Goal: Task Accomplishment & Management: Use online tool/utility

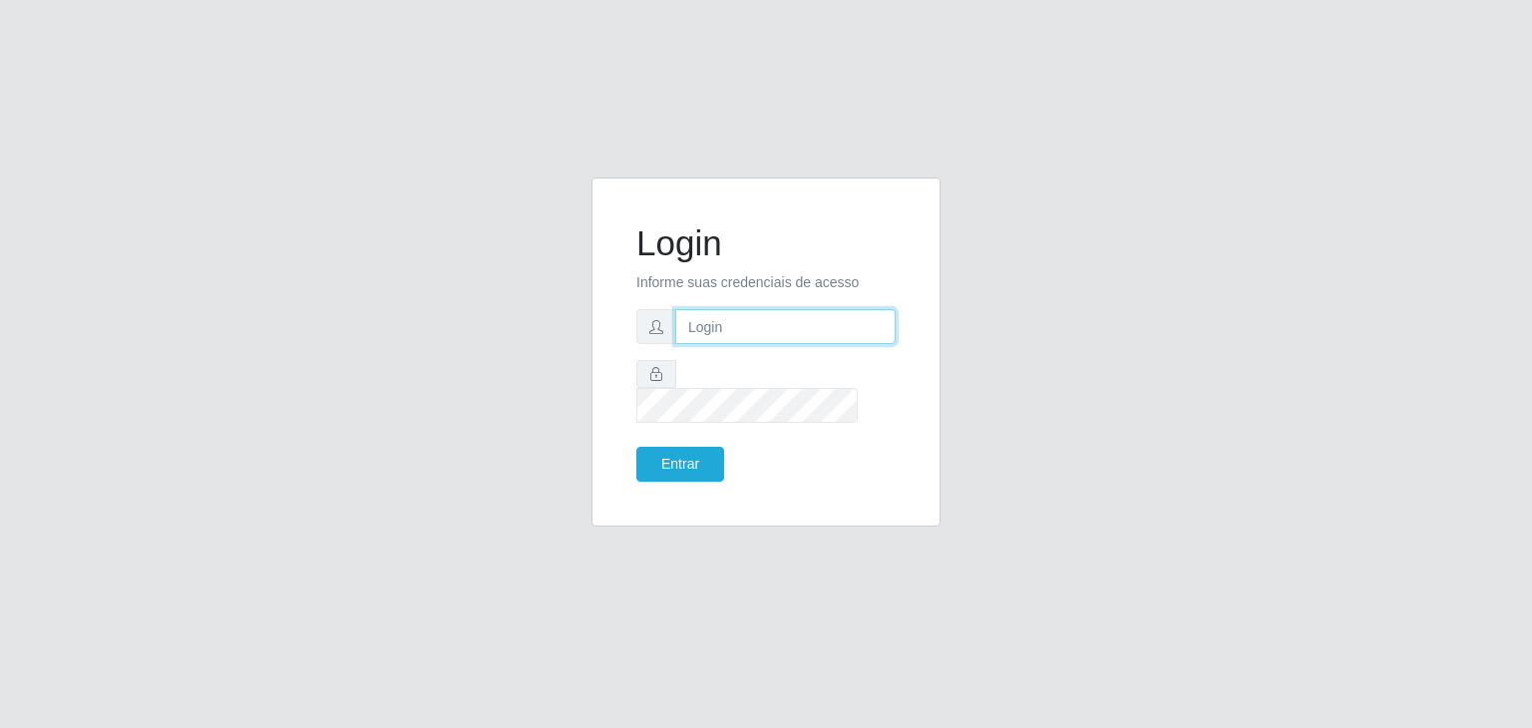
type input "[EMAIL_ADDRESS][DOMAIN_NAME]"
click at [667, 460] on button "Entrar" at bounding box center [680, 464] width 88 height 35
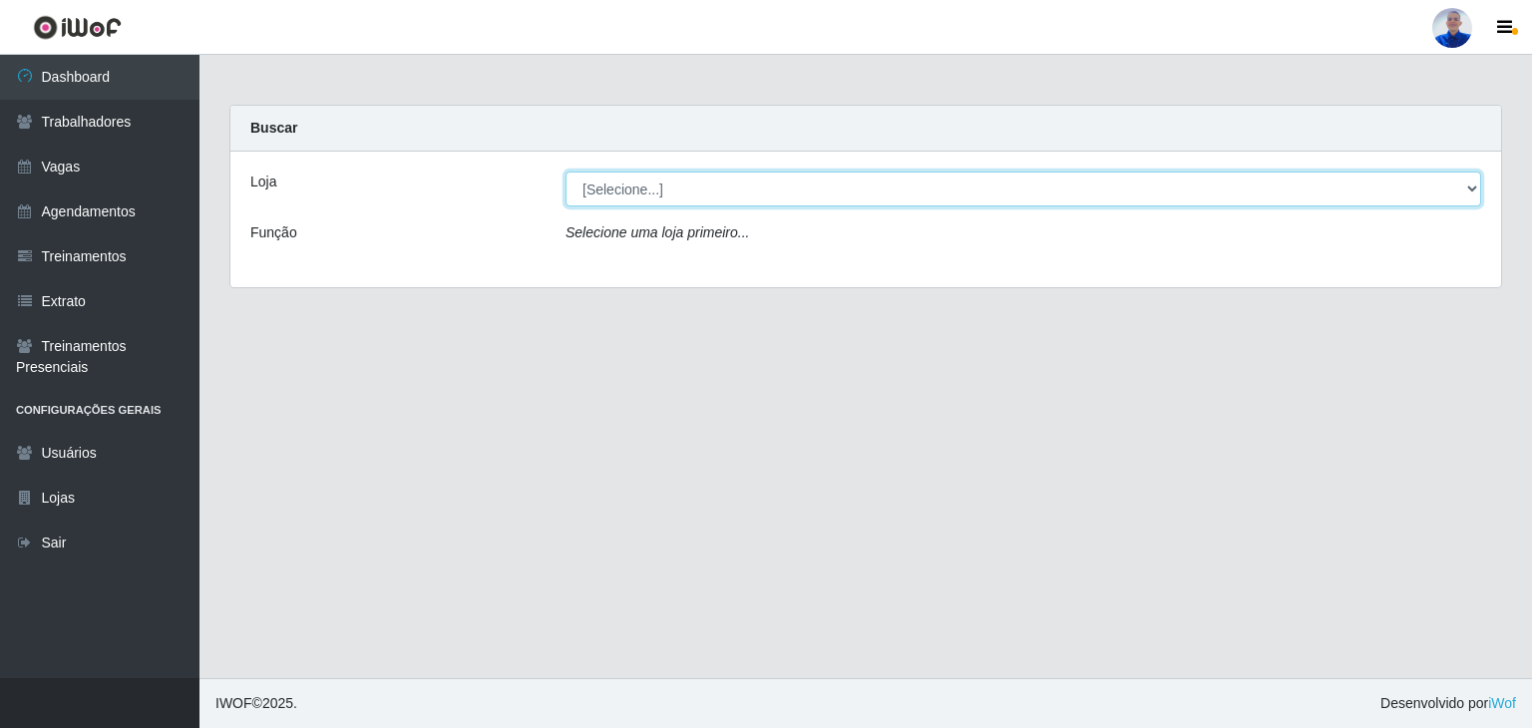
click at [764, 181] on select "[Selecione...] Supermercado [GEOGRAPHIC_DATA]" at bounding box center [1024, 189] width 916 height 35
select select "165"
click at [566, 172] on select "[Selecione...] Supermercado [GEOGRAPHIC_DATA]" at bounding box center [1024, 189] width 916 height 35
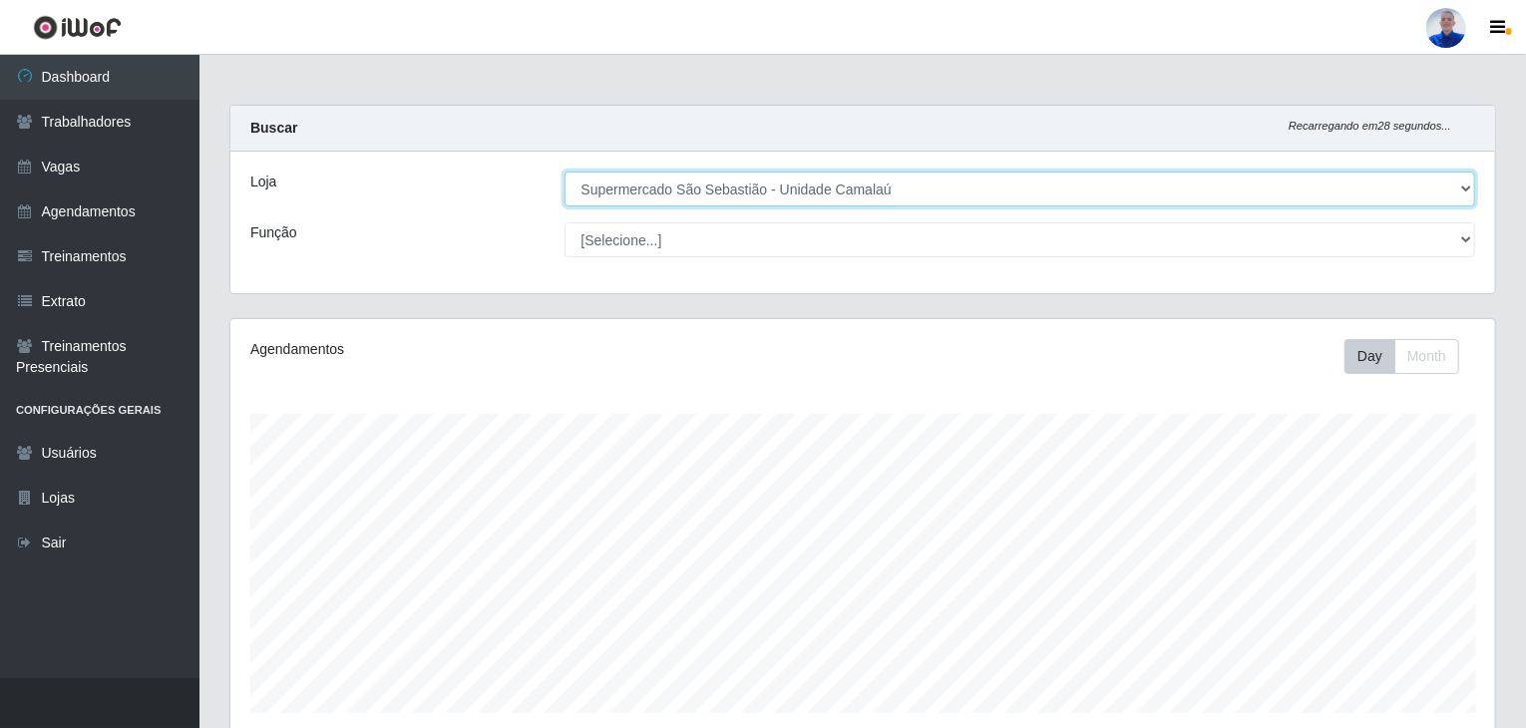
scroll to position [414, 1265]
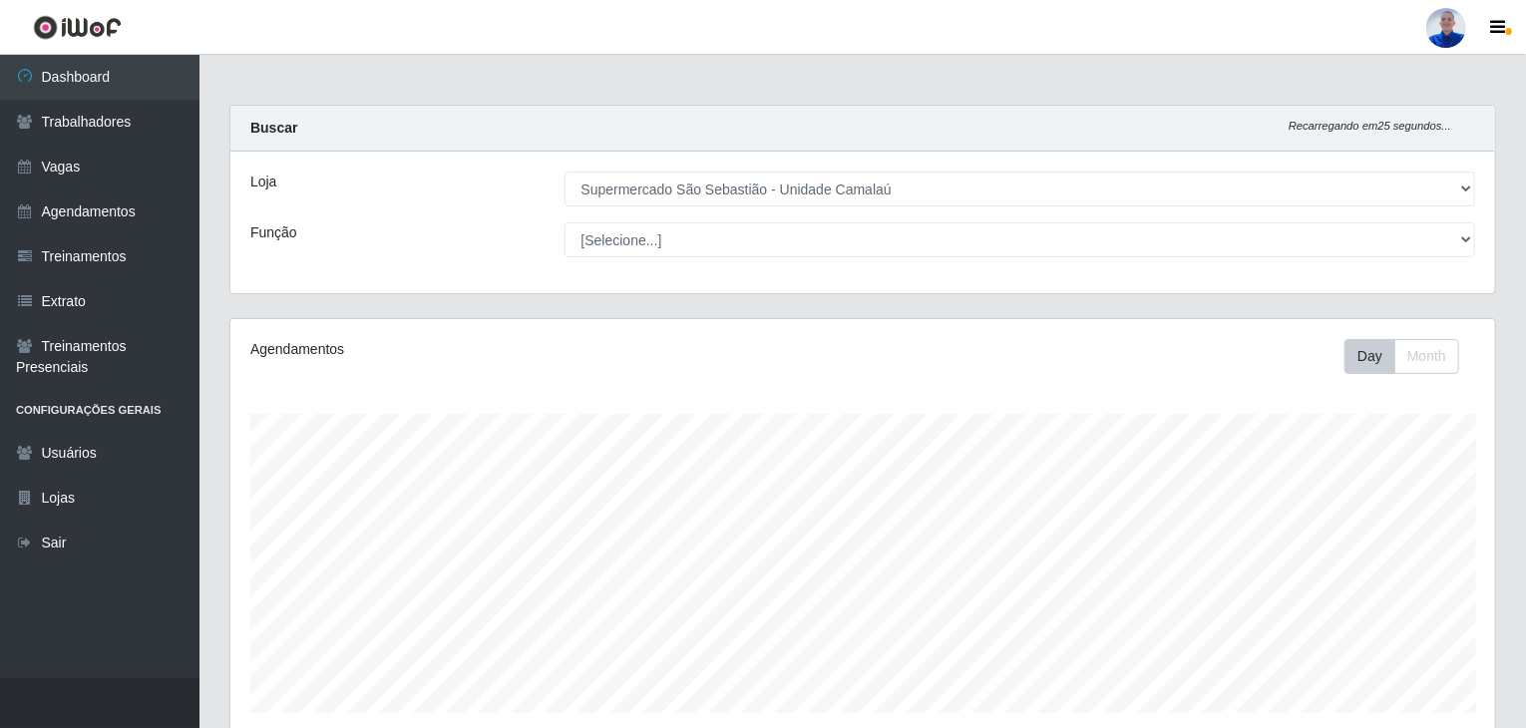
drag, startPoint x: 1520, startPoint y: 202, endPoint x: 1531, endPoint y: 345, distance: 144.1
click at [1526, 345] on html "Perfil Alterar Senha Sair Dashboard Trabalhadores Vagas Agendamentos Treinament…" at bounding box center [763, 529] width 1526 height 1058
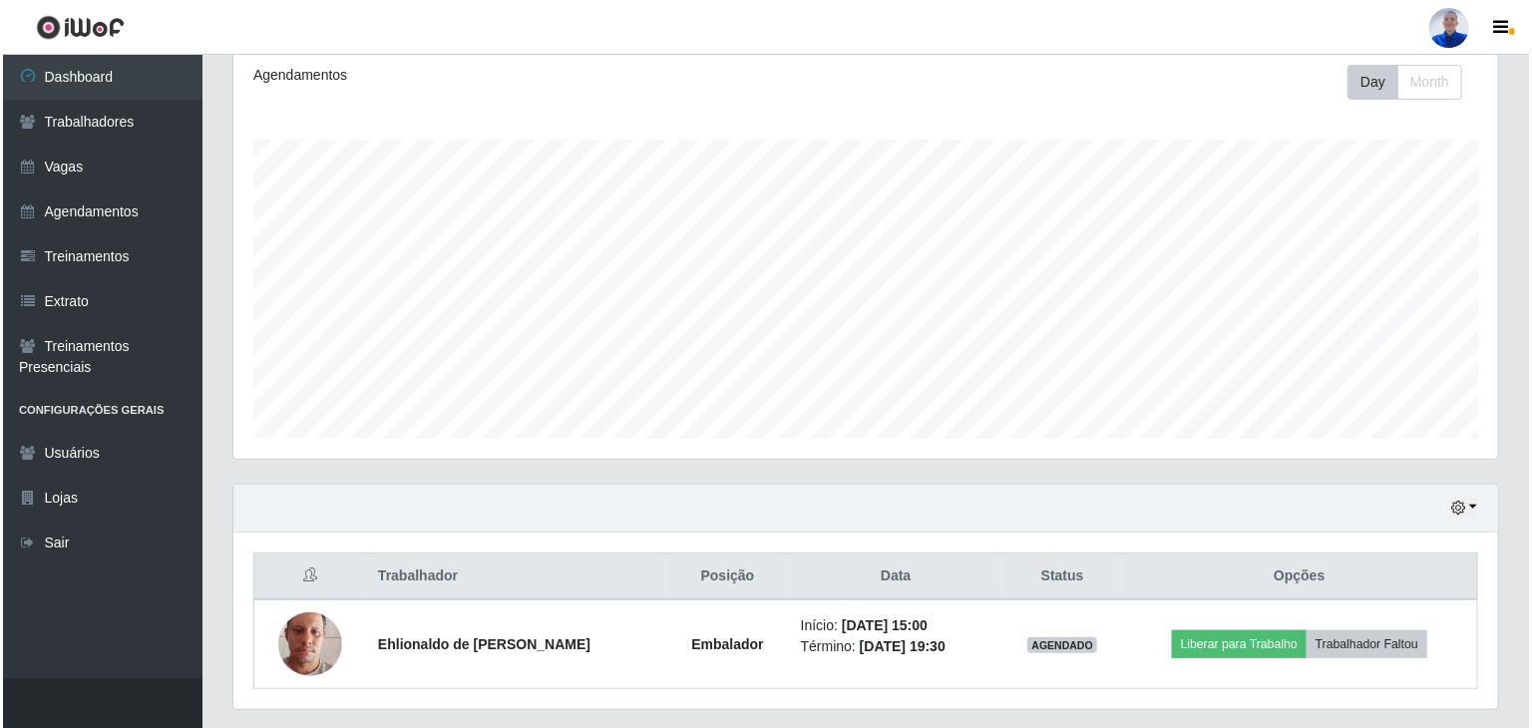
scroll to position [327, 0]
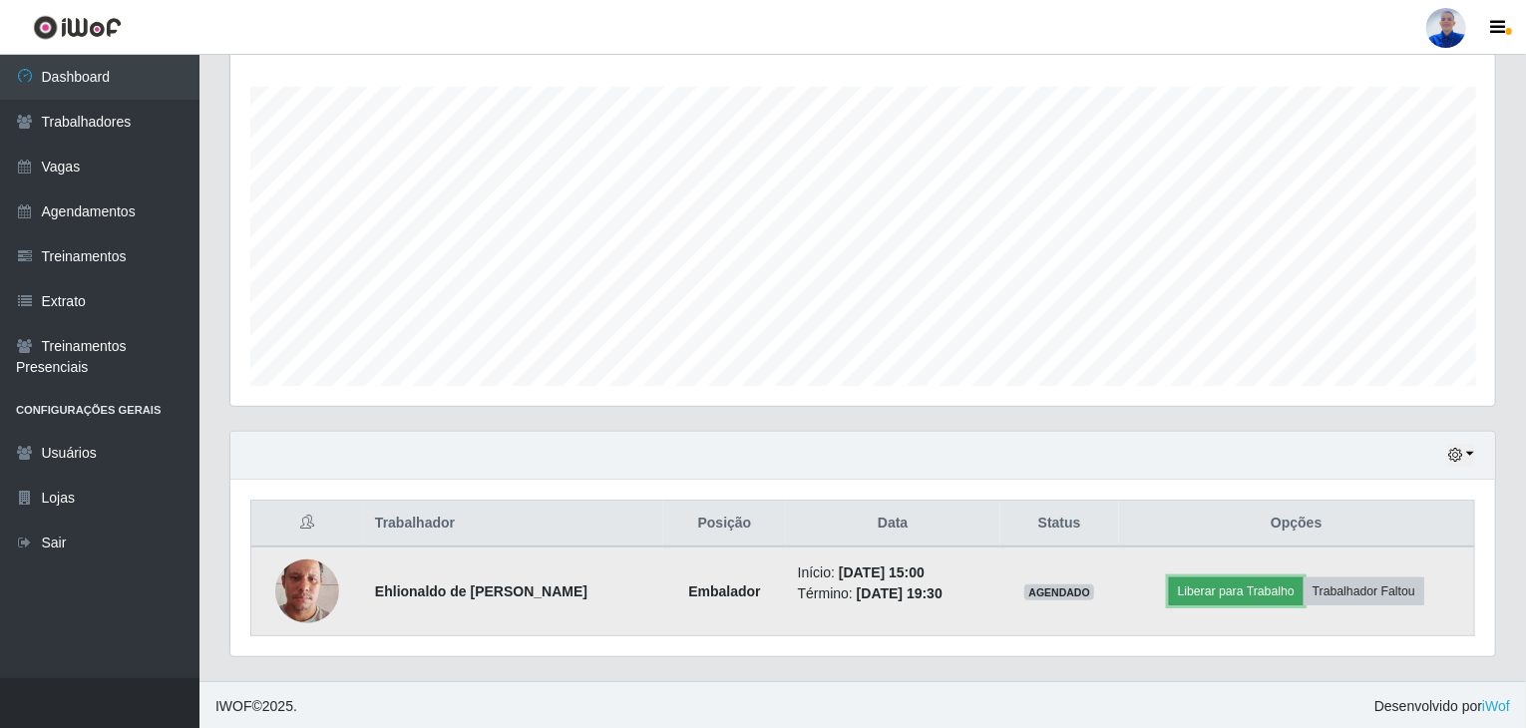
click at [1210, 591] on button "Liberar para Trabalho" at bounding box center [1236, 592] width 135 height 28
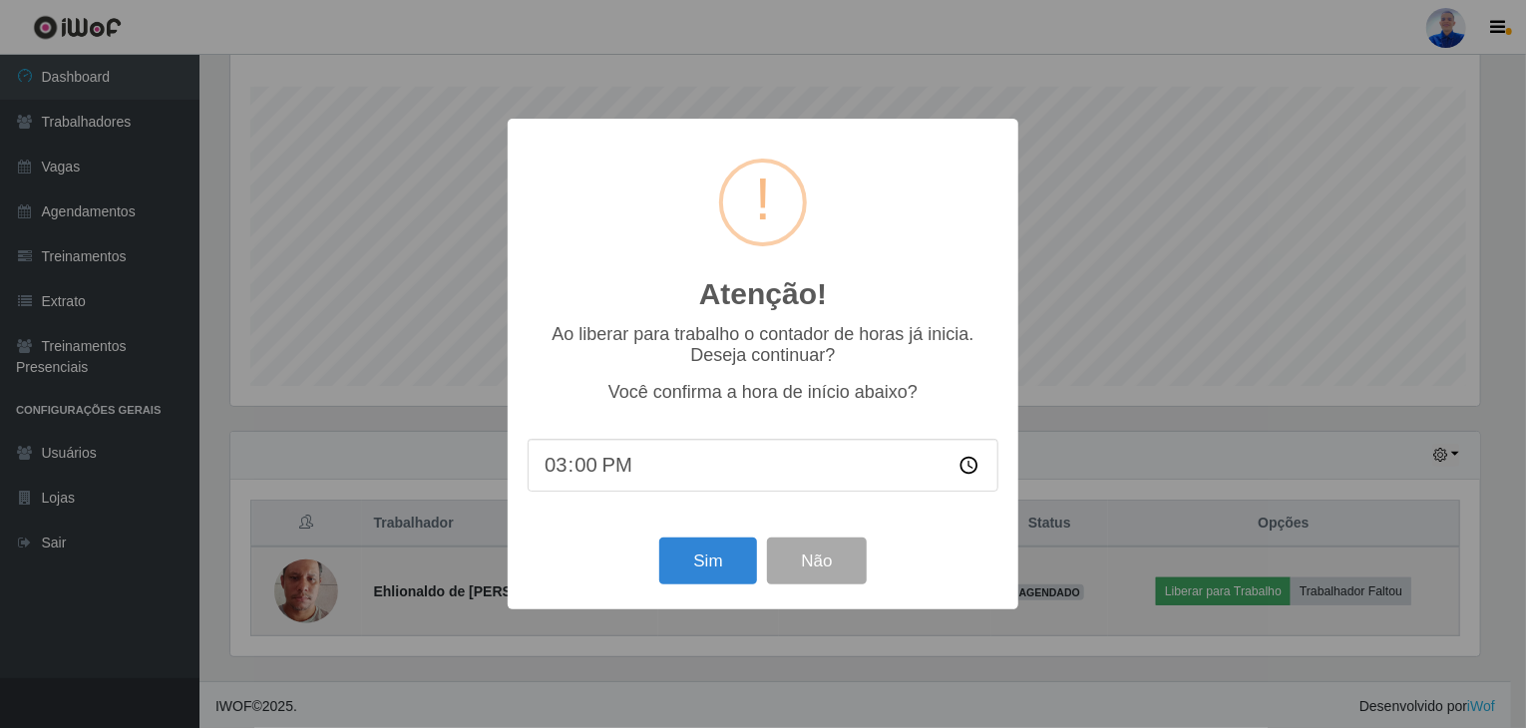
scroll to position [414, 1257]
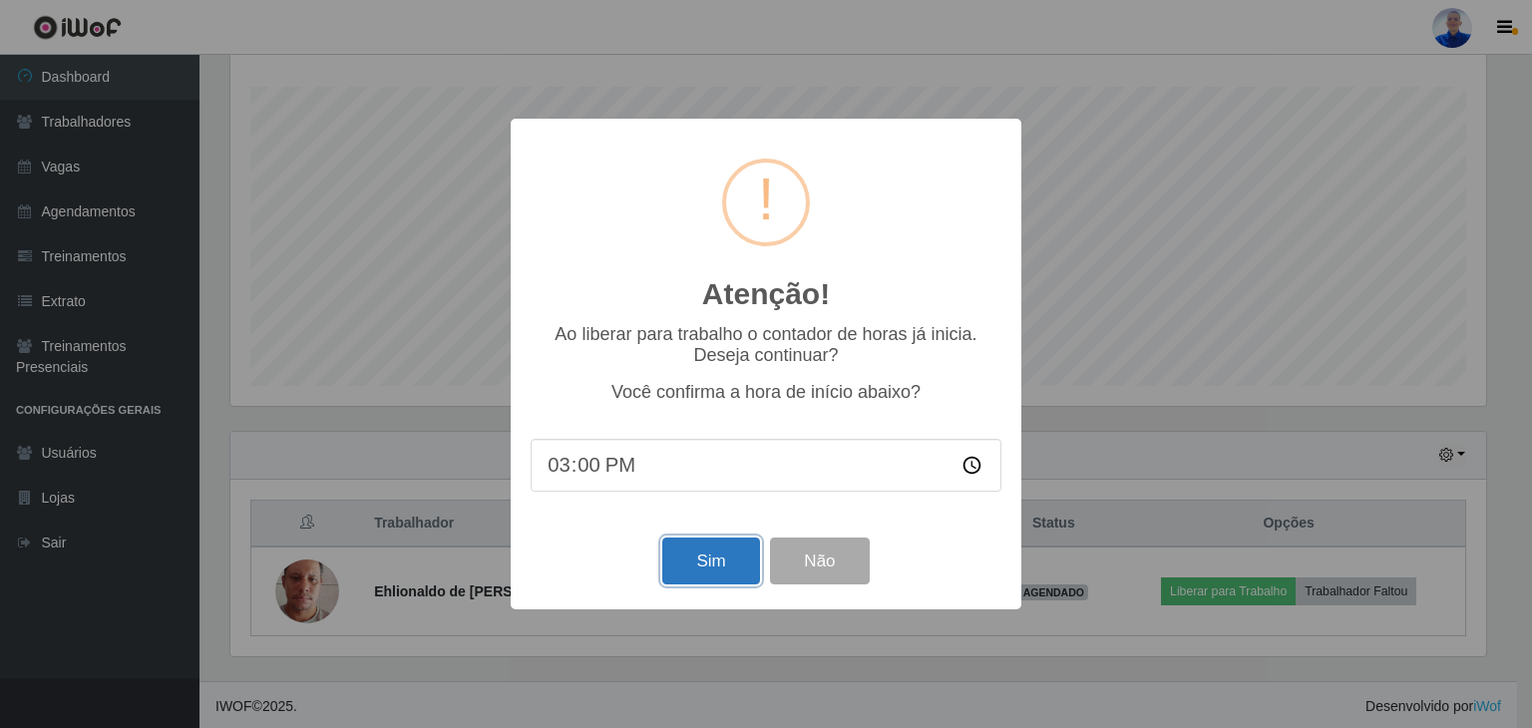
click at [722, 556] on button "Sim" at bounding box center [710, 561] width 97 height 47
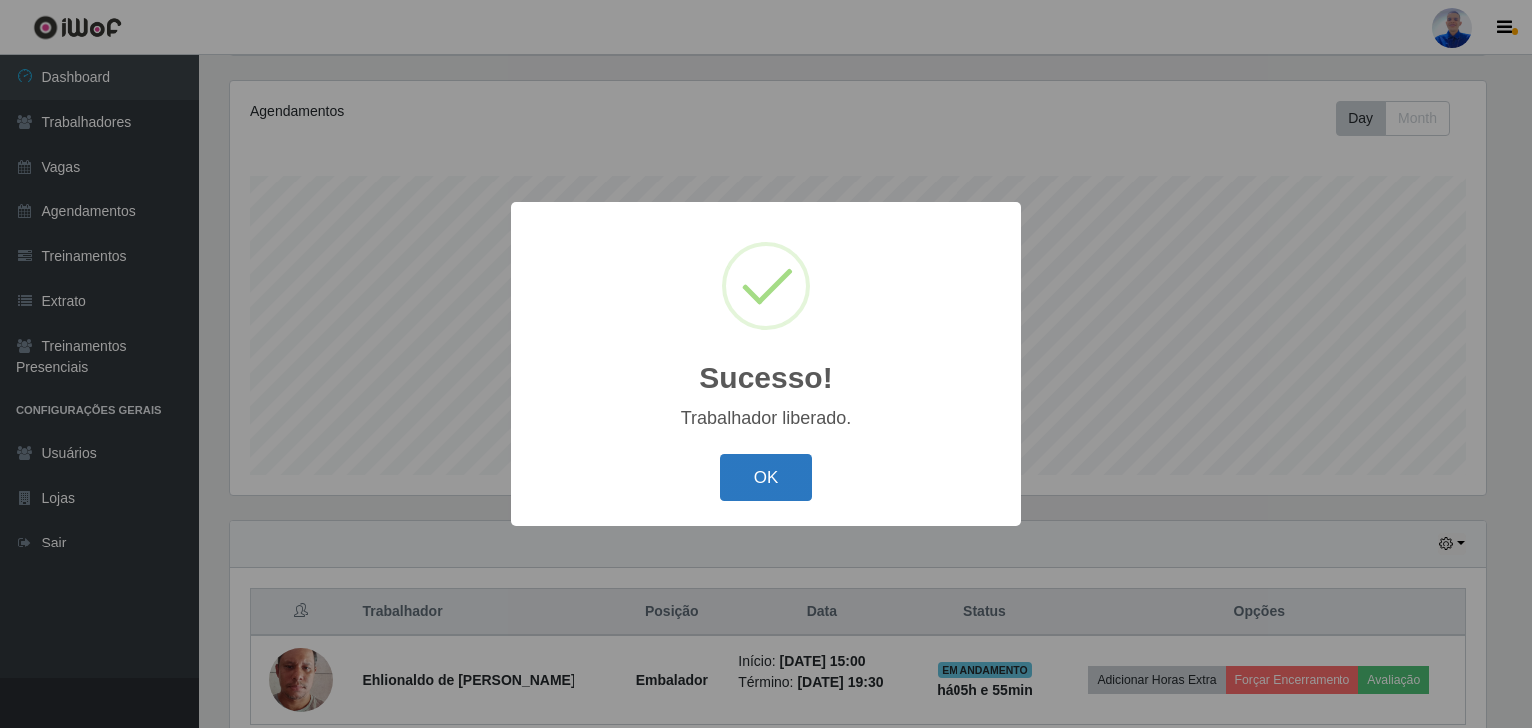
click at [758, 499] on button "OK" at bounding box center [766, 477] width 93 height 47
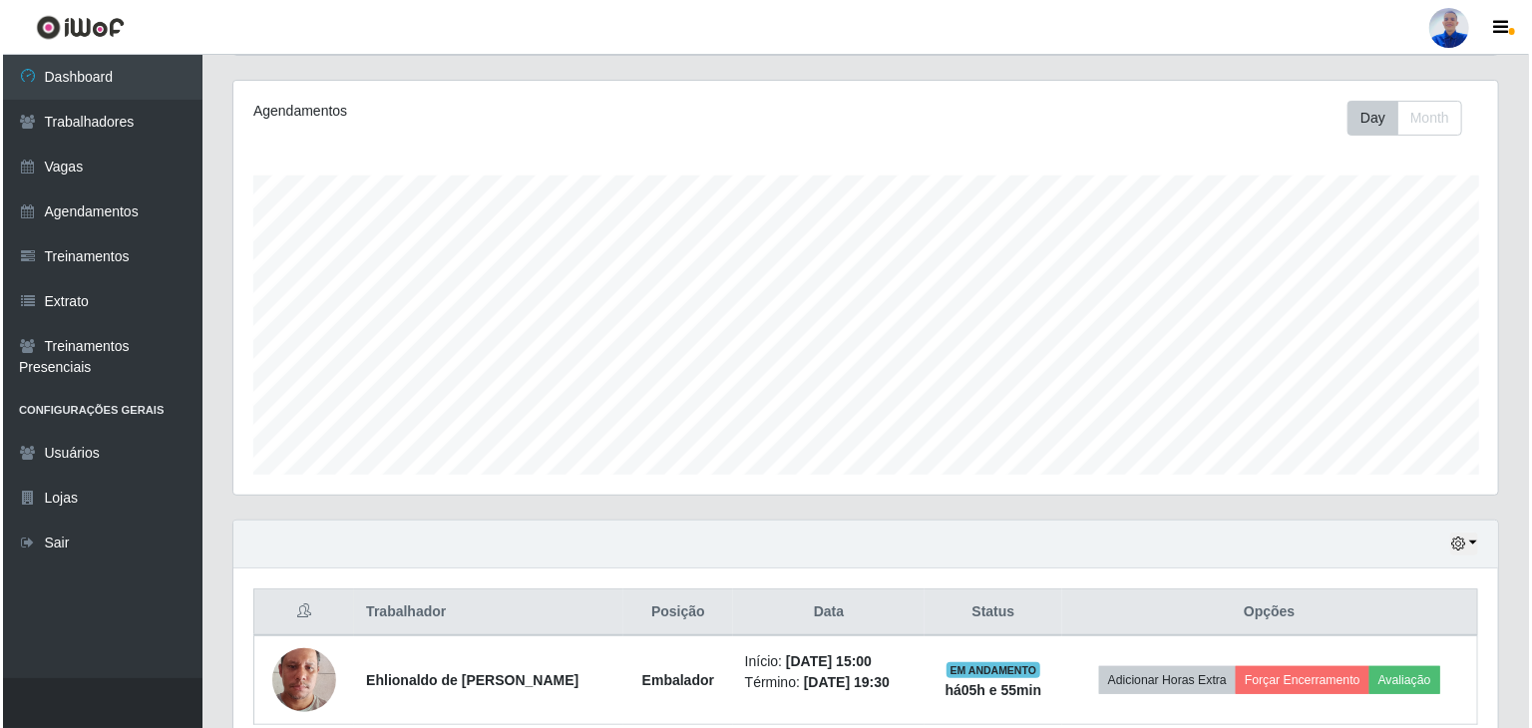
scroll to position [414, 1265]
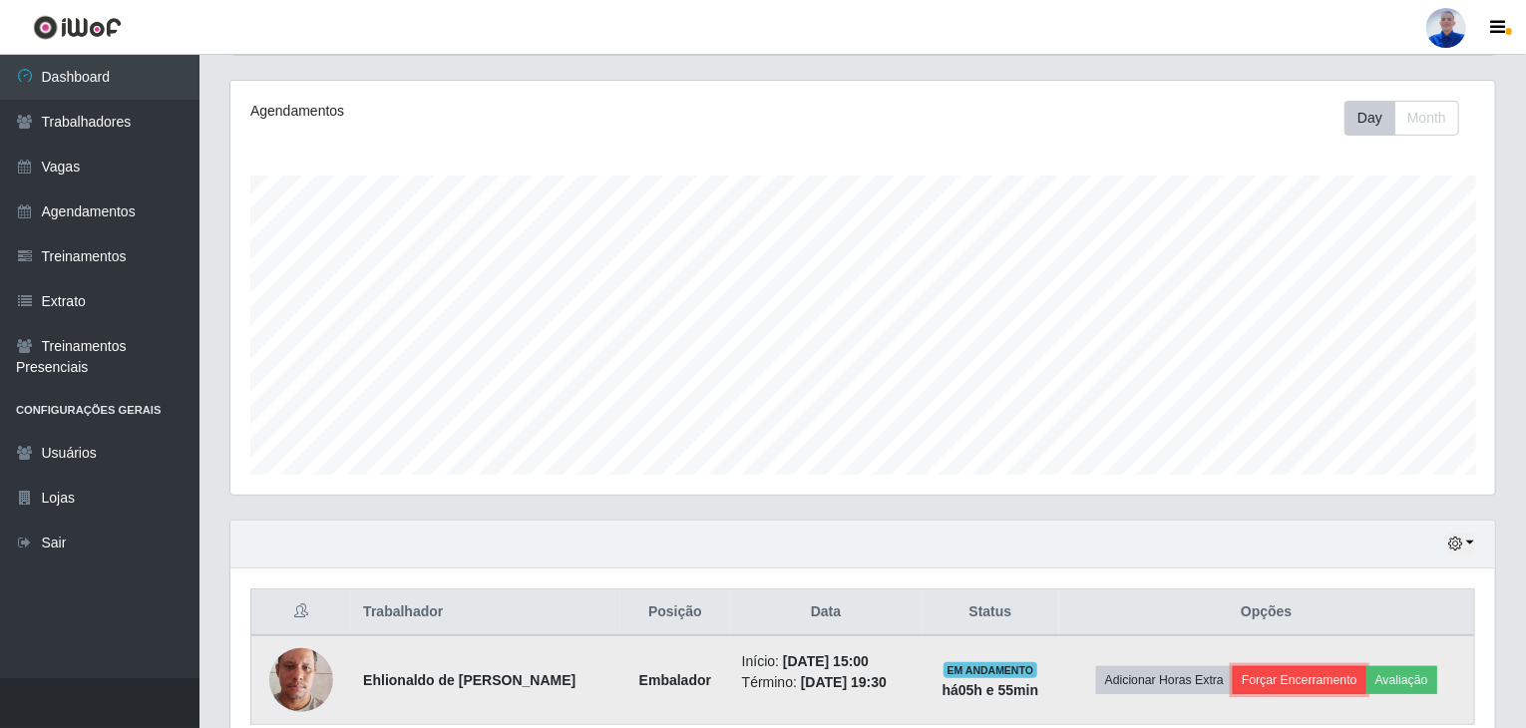
click at [1293, 679] on button "Forçar Encerramento" at bounding box center [1300, 680] width 134 height 28
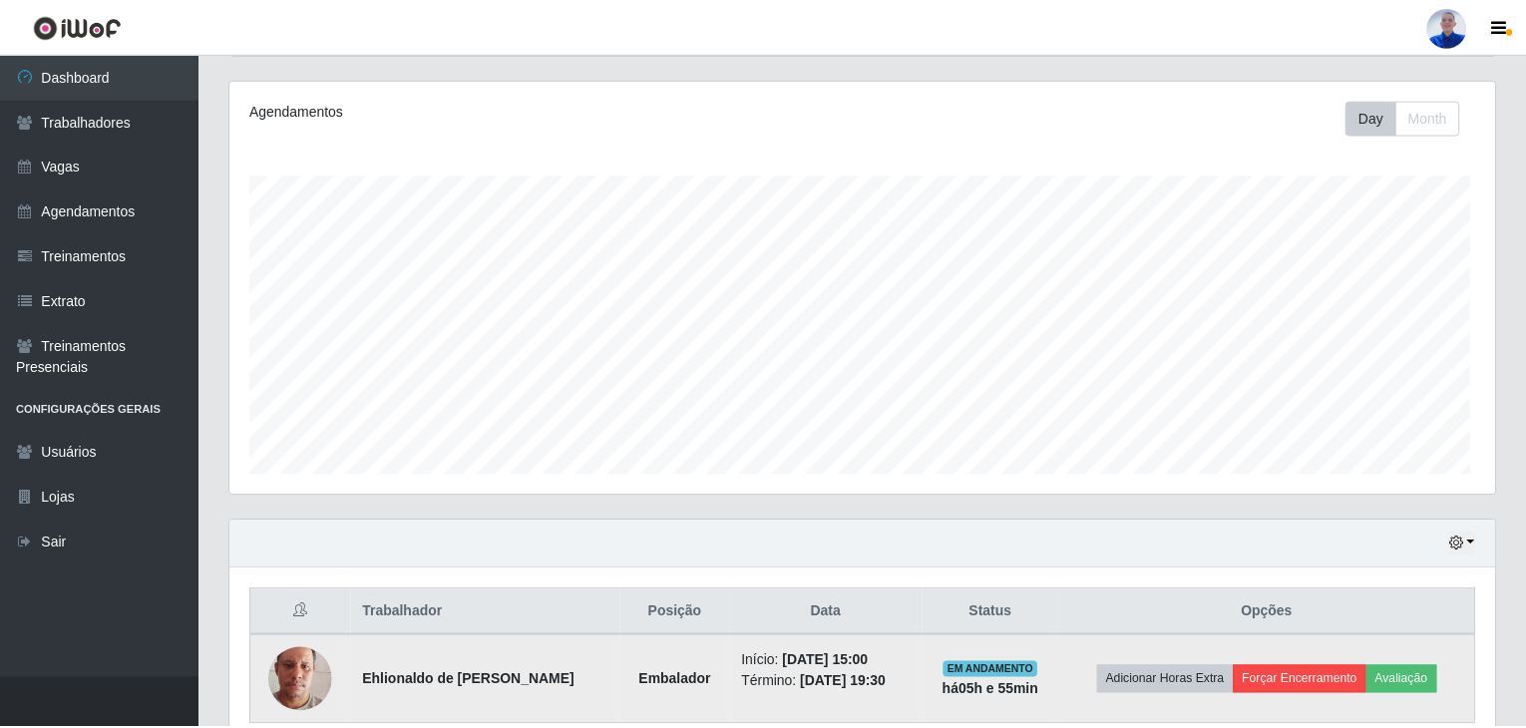
scroll to position [414, 1257]
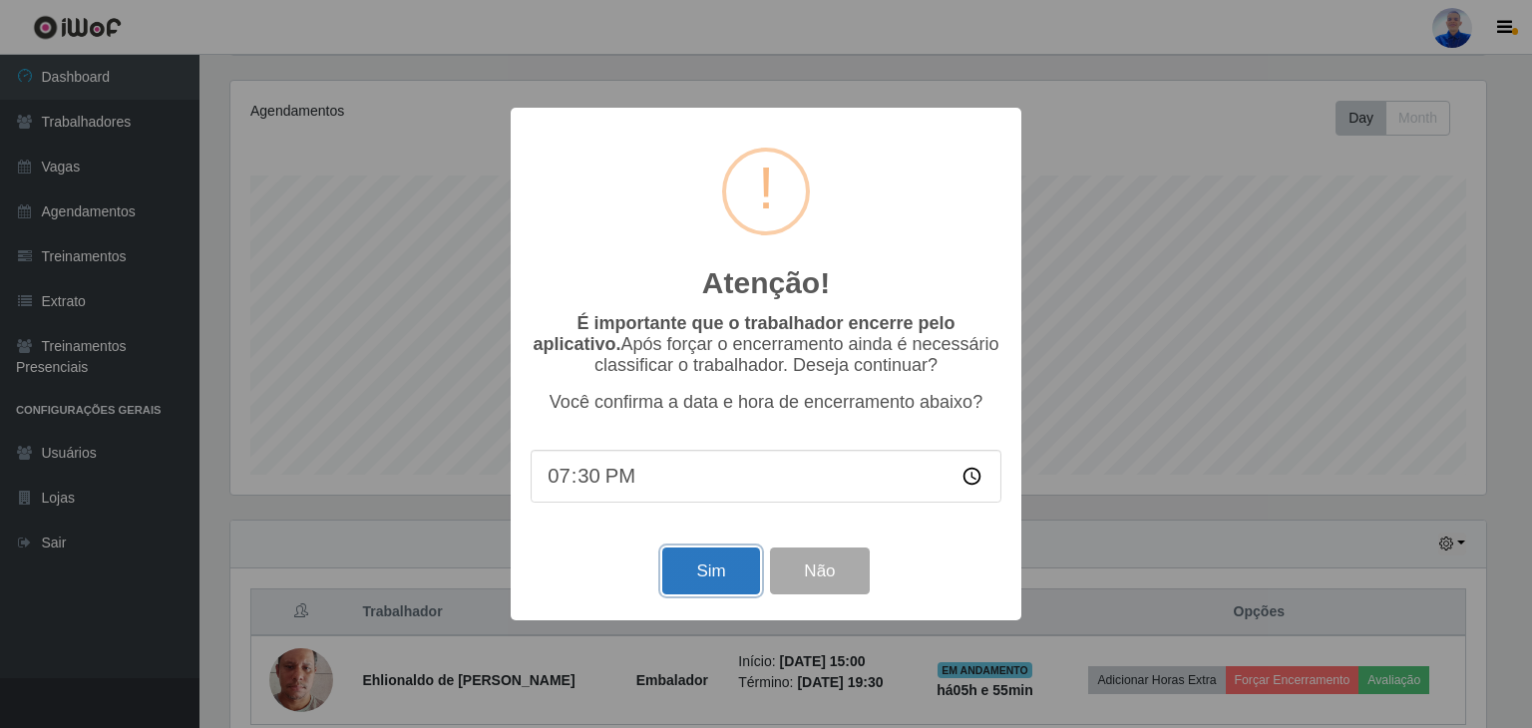
click at [730, 560] on button "Sim" at bounding box center [710, 571] width 97 height 47
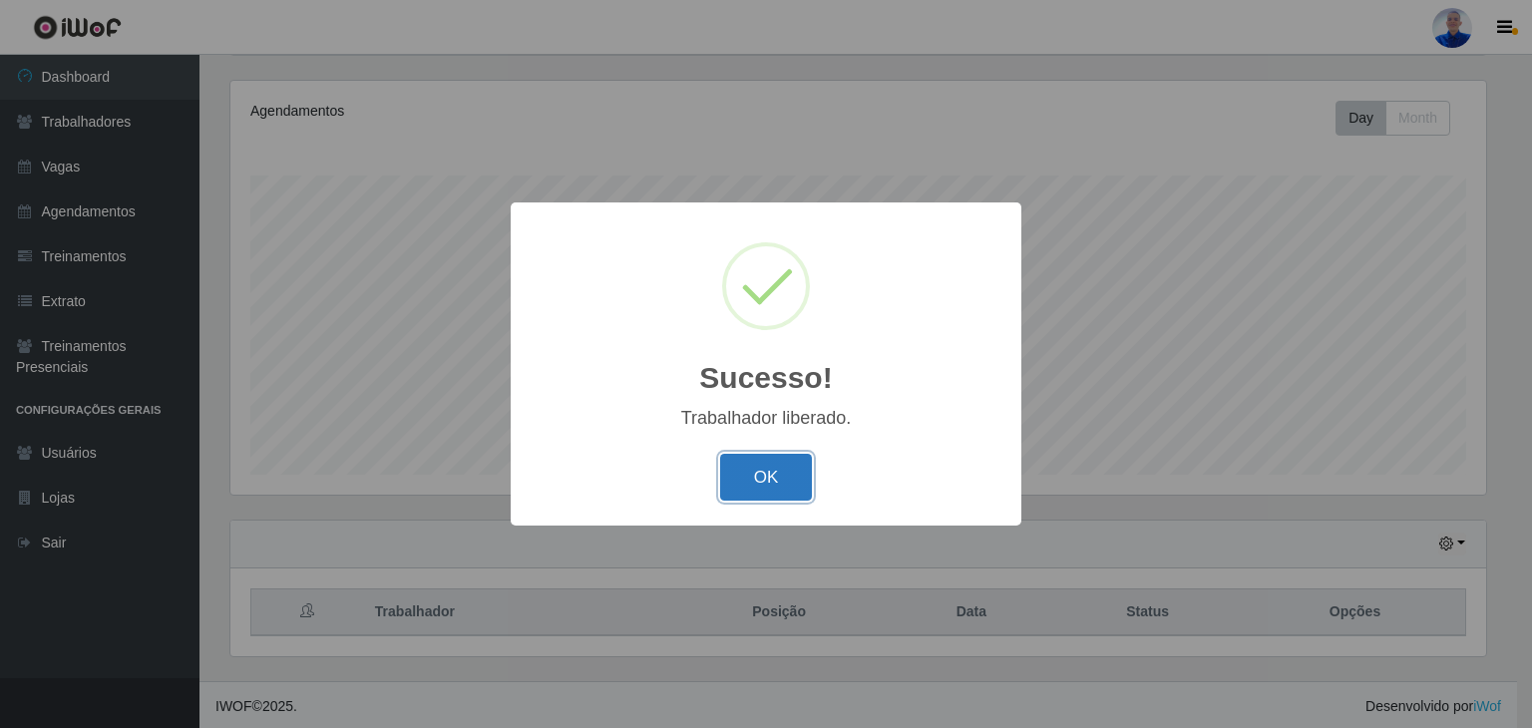
click at [754, 474] on button "OK" at bounding box center [766, 477] width 93 height 47
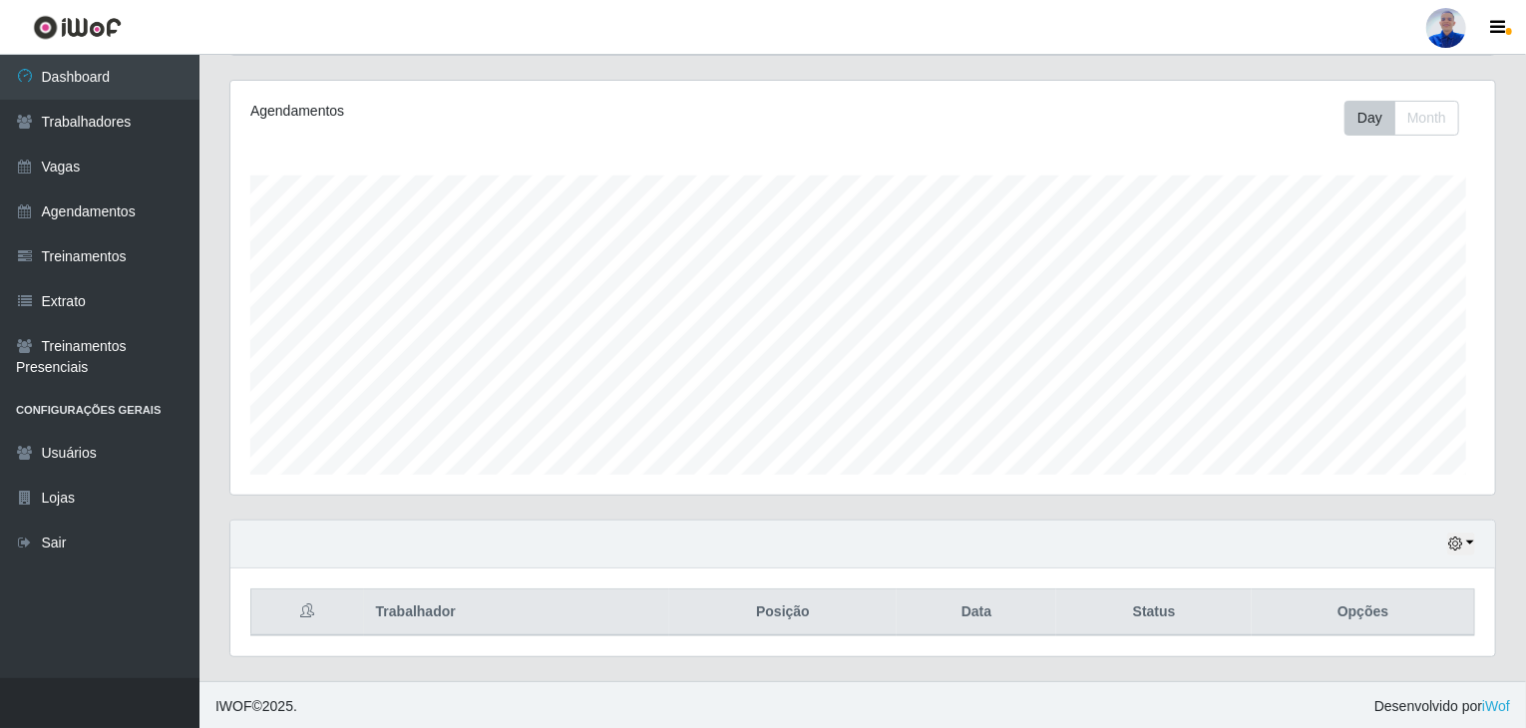
scroll to position [414, 1265]
click at [65, 538] on link "Sair" at bounding box center [100, 543] width 200 height 45
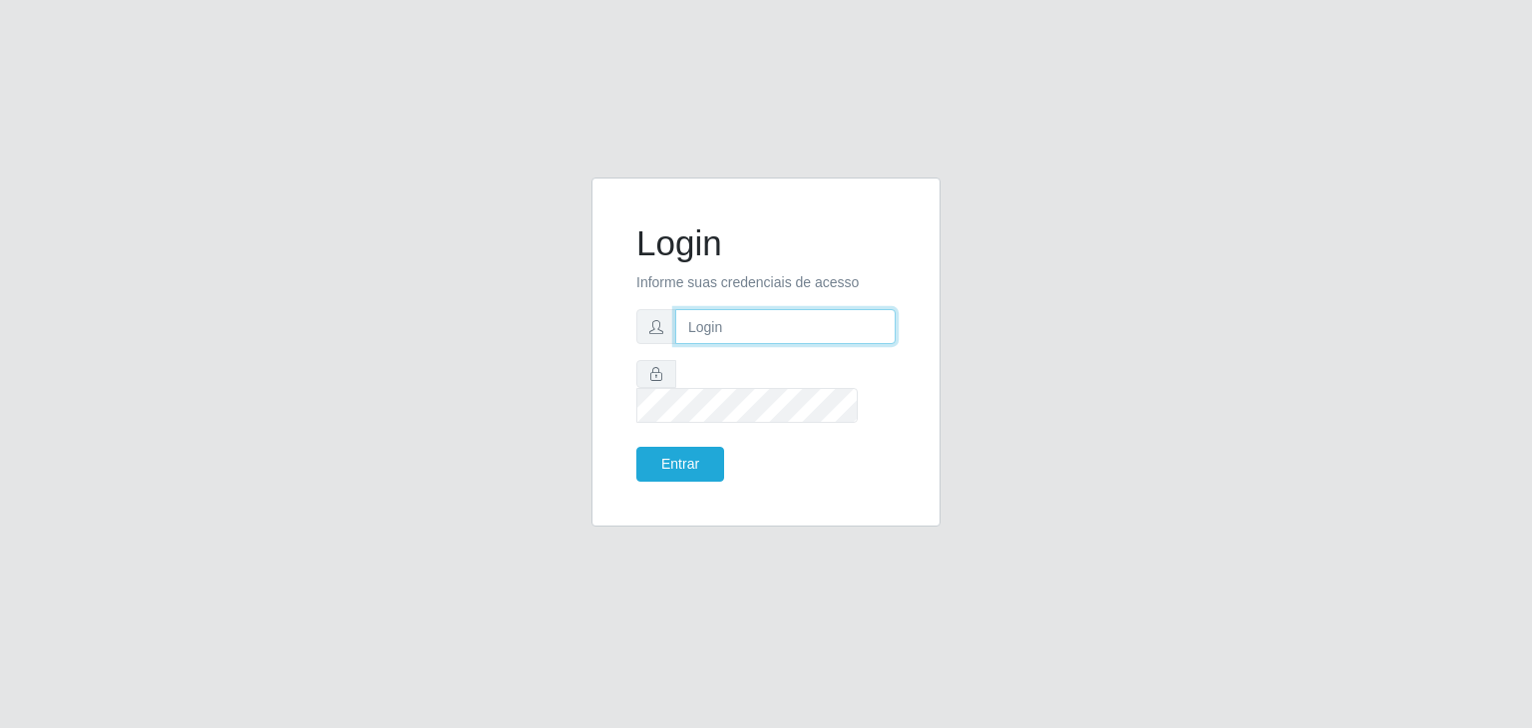
type input "[EMAIL_ADDRESS][DOMAIN_NAME]"
